Goal: Transaction & Acquisition: Purchase product/service

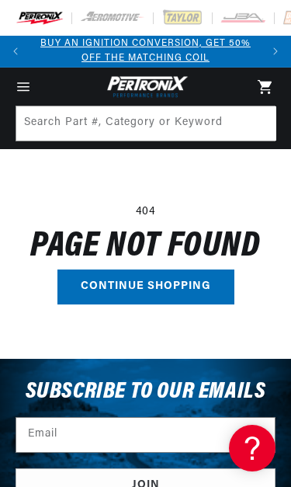
click at [30, 83] on icon "Menu" at bounding box center [24, 87] width 16 height 16
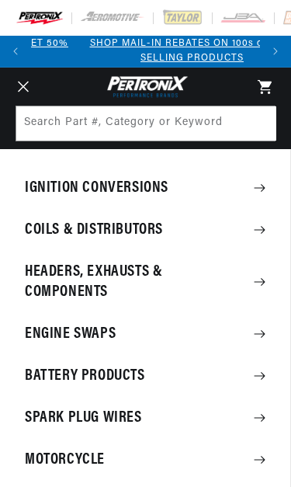
scroll to position [0, 229]
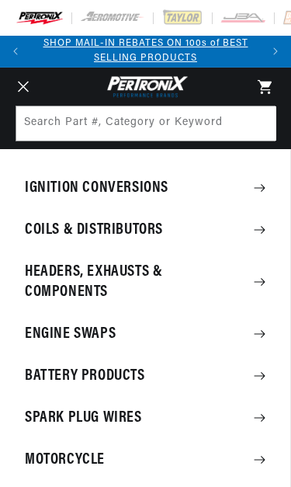
click at [253, 194] on summary "Ignition Conversions" at bounding box center [145, 188] width 291 height 40
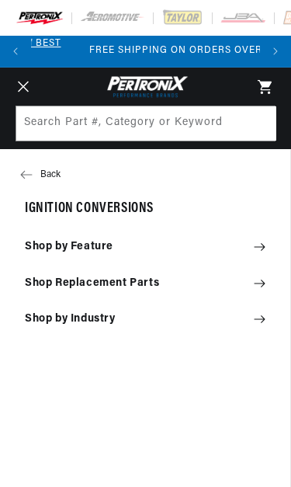
click at [263, 284] on icon at bounding box center [260, 283] width 12 height 12
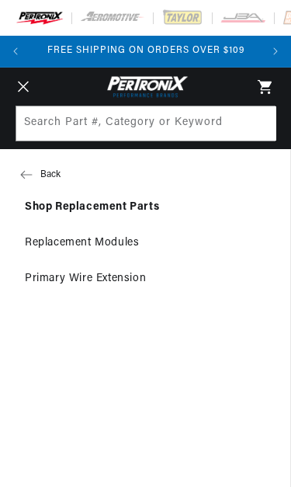
click at [32, 185] on button "Back" at bounding box center [145, 174] width 291 height 31
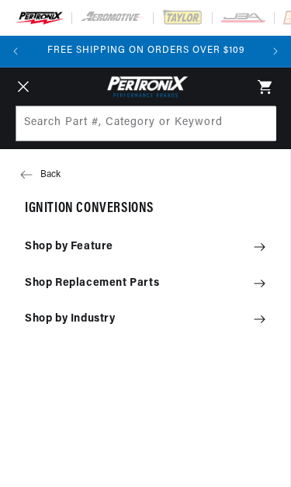
click at [273, 243] on summary "Shop by Feature" at bounding box center [145, 247] width 291 height 34
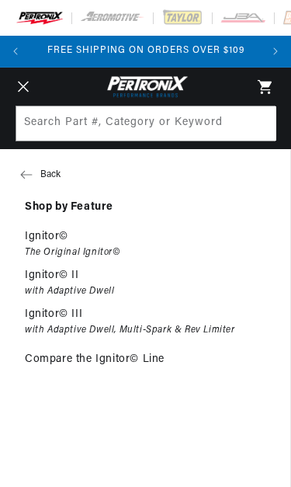
click at [119, 288] on link "Ignitor© II with Adaptive Dwell" at bounding box center [145, 283] width 291 height 37
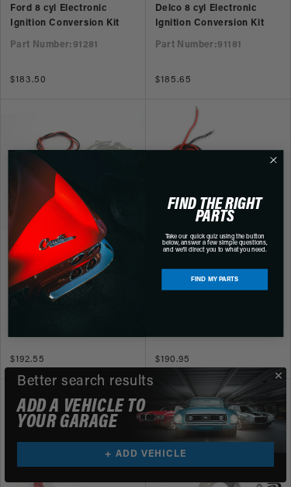
click at [277, 167] on circle "Close dialog" at bounding box center [273, 160] width 13 height 13
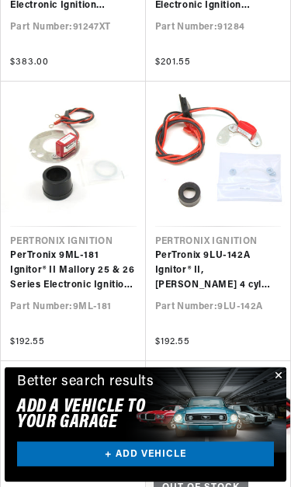
scroll to position [3118, 0]
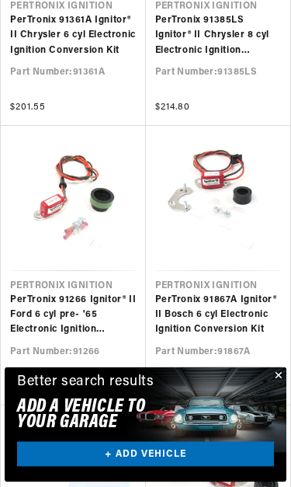
scroll to position [3609, 0]
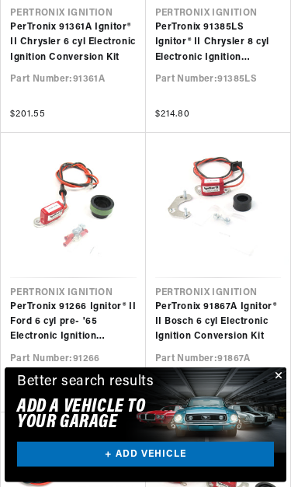
click at [162, 467] on link "+ ADD VEHICLE" at bounding box center [145, 454] width 257 height 25
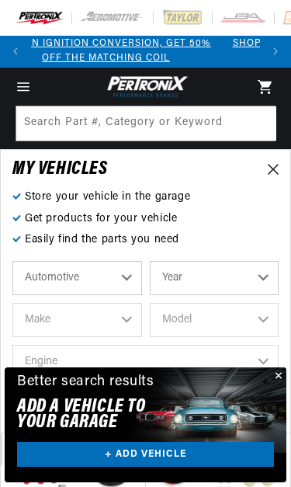
scroll to position [0, 0]
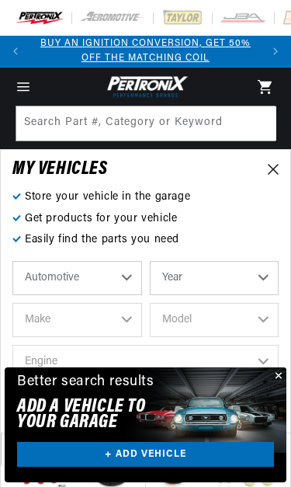
click at [257, 284] on select "Year 2022 2021 2020 2019 2018 2017 2016 2015 2014 2013 2012 2011 2010 2009 2008…" at bounding box center [215, 278] width 130 height 34
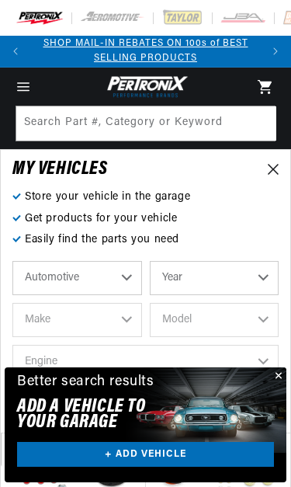
select select "1967"
click at [129, 330] on select "Make Alfa Romeo American Motors Aston Martin Austin Austin Healey Avanti Bentle…" at bounding box center [77, 320] width 130 height 34
select select "Chevrolet"
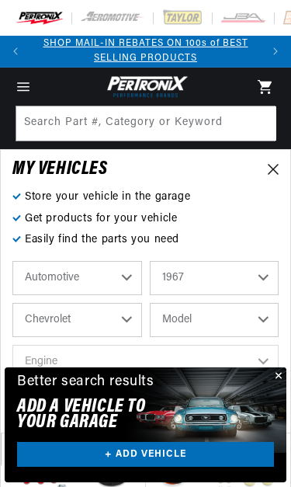
click at [256, 320] on select "Model Bel Air Biscayne C10 Pickup C10 Suburban C20 Pickup C20 Suburban C30 Pick…" at bounding box center [215, 320] width 130 height 34
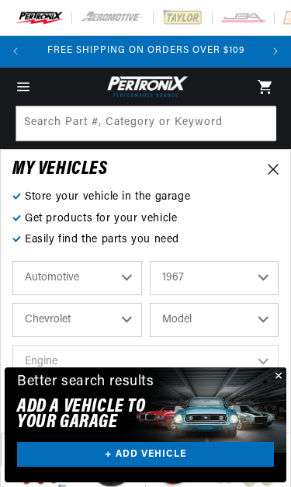
select select "C20-Pickup"
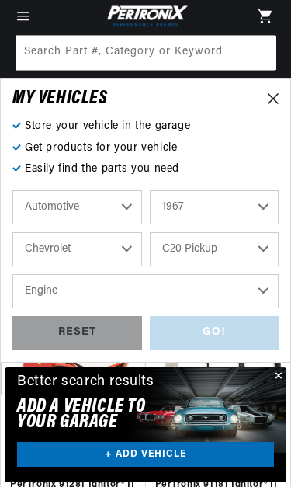
click at [256, 297] on select "Engine 6.6L 7.4L 230cid / 3.8L 250cid / 4.1L 283cid / 4.6L 292cid / 4.8L 305cid…" at bounding box center [145, 291] width 266 height 34
select select "292cid-4.8L"
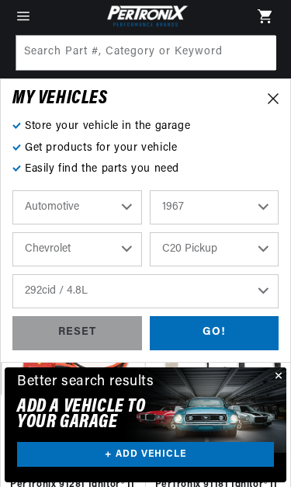
scroll to position [0, 229]
click at [207, 341] on div "GO!" at bounding box center [215, 333] width 130 height 35
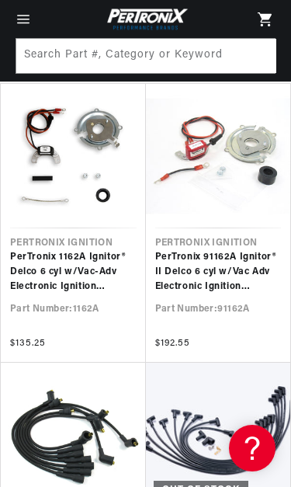
scroll to position [304, 0]
click at [61, 251] on link "PerTronix 1162A Ignitor® Delco 6 cyl w/Vac-Adv Electronic Ignition Conversion K…" at bounding box center [73, 273] width 127 height 45
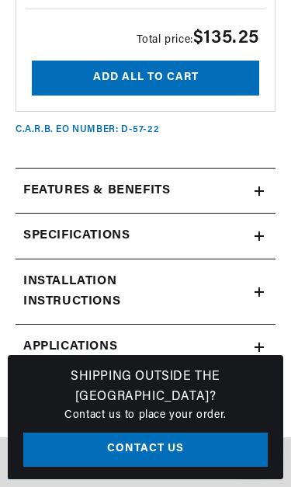
scroll to position [2111, 0]
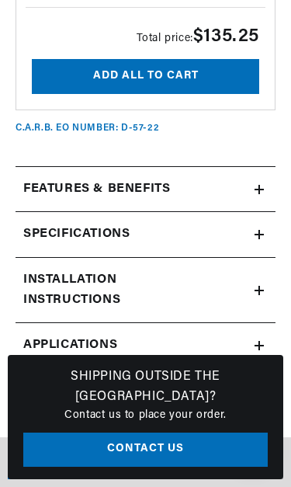
click at [253, 285] on div "Installation instructions" at bounding box center [135, 290] width 239 height 40
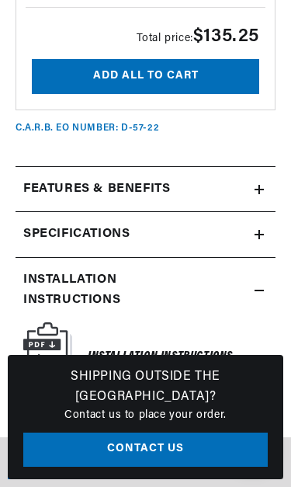
click at [82, 392] on link "Download PDF" at bounding box center [81, 406] width 116 height 29
